Goal: Task Accomplishment & Management: Use online tool/utility

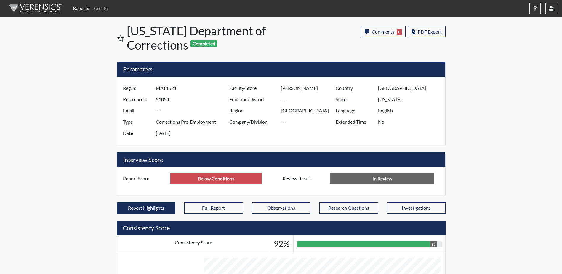
scroll to position [98, 246]
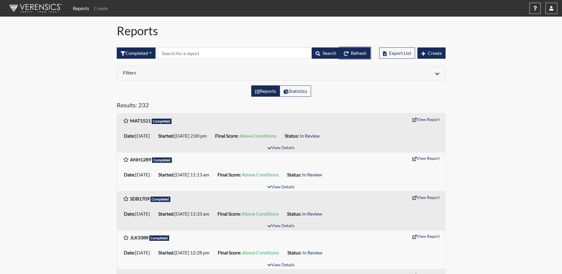
click at [355, 53] on span "Refresh" at bounding box center [359, 53] width 16 height 6
click at [436, 121] on button "View Report" at bounding box center [426, 119] width 33 height 9
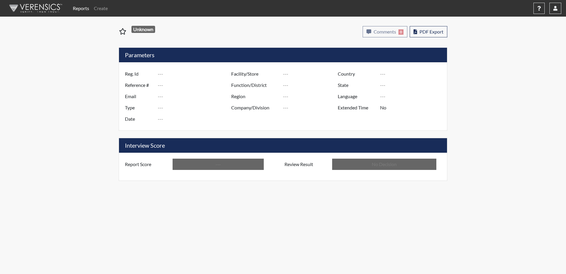
type input "MAT1521"
type input "51054"
type input "---"
type input "Corrections Pre-Employment"
type input "Sep 2, 2025"
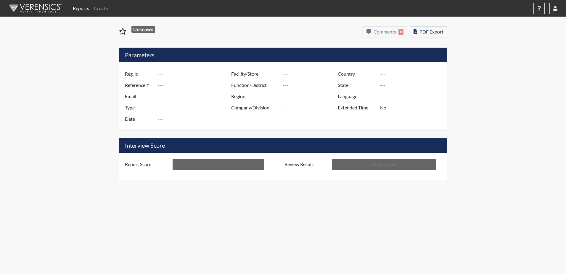
type input "[PERSON_NAME]"
type input "[GEOGRAPHIC_DATA]"
type input "[US_STATE]"
type input "English"
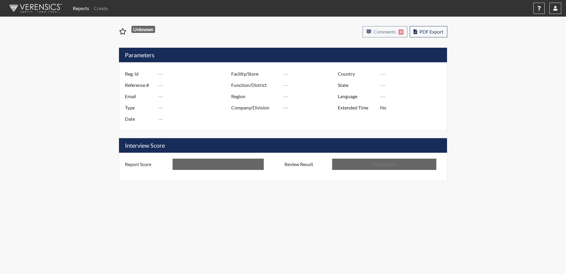
type input "Above Conditions"
type input "In Review"
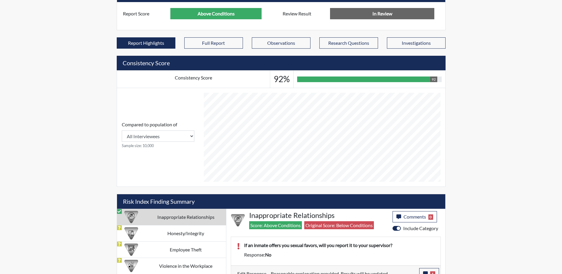
scroll to position [173, 0]
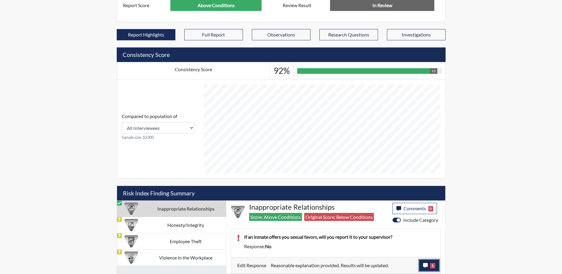
click at [433, 265] on span "1" at bounding box center [432, 265] width 5 height 5
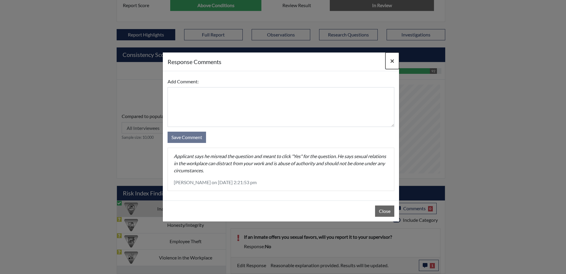
click at [391, 62] on span "×" at bounding box center [392, 60] width 4 height 9
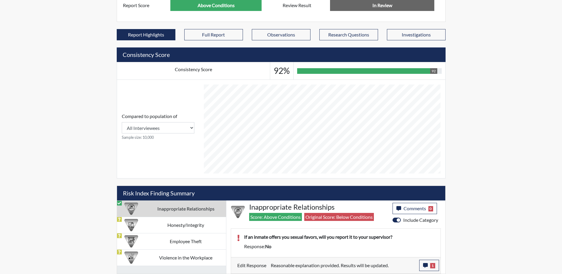
scroll to position [0, 0]
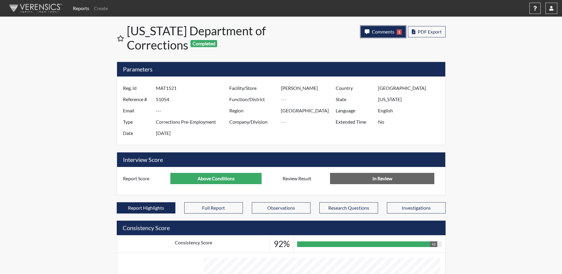
click at [389, 28] on button "Comments 1" at bounding box center [383, 31] width 45 height 11
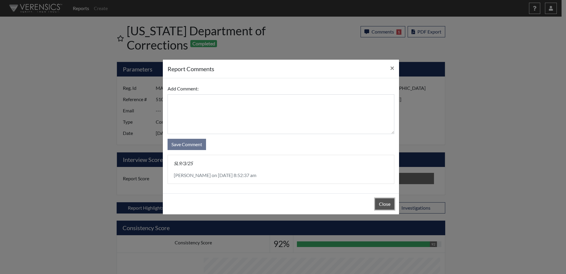
click at [386, 205] on button "Close" at bounding box center [384, 203] width 19 height 11
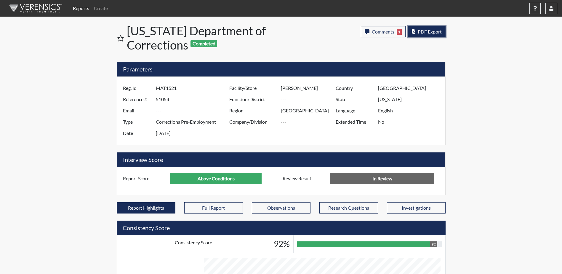
click at [426, 32] on span "PDF Export" at bounding box center [430, 32] width 24 height 6
